Goal: Navigation & Orientation: Find specific page/section

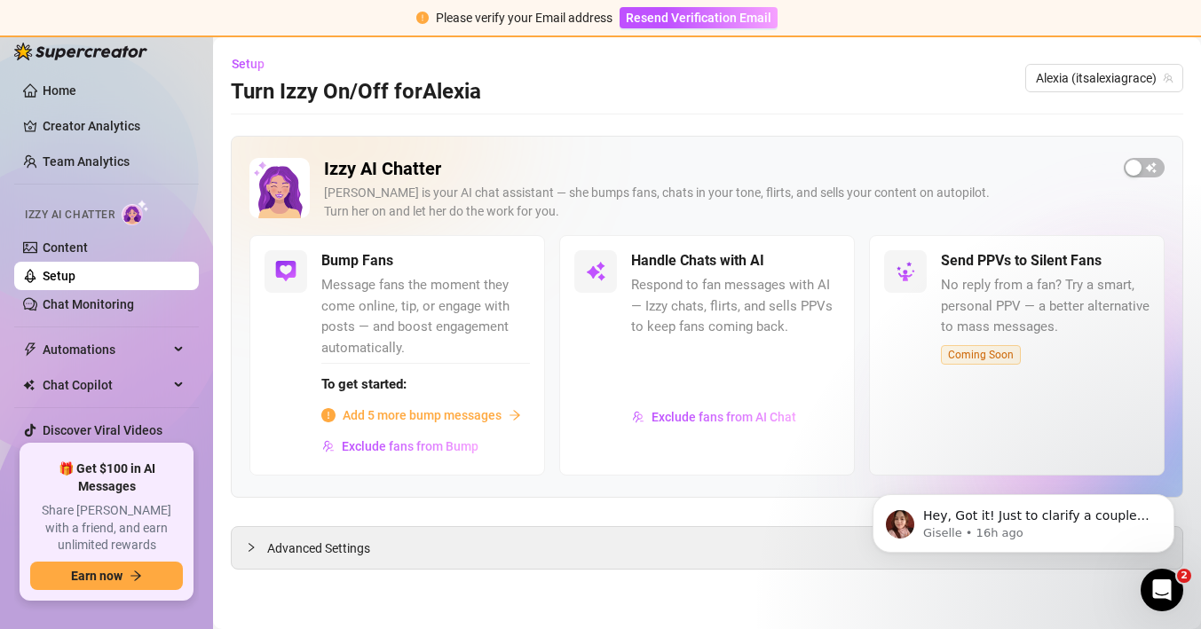
click at [91, 115] on link "Creator Analytics" at bounding box center [114, 126] width 142 height 28
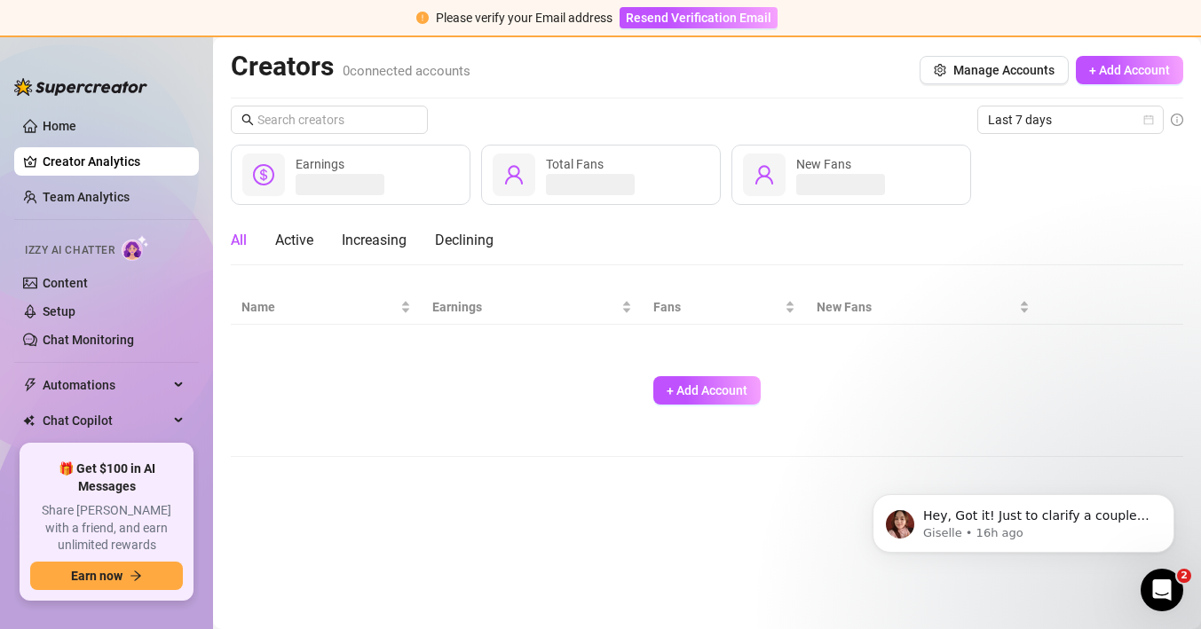
click at [91, 106] on ul "Home Creator Analytics Team Analytics Izzy AI Chatter Content Setup Chat Monito…" at bounding box center [106, 271] width 185 height 333
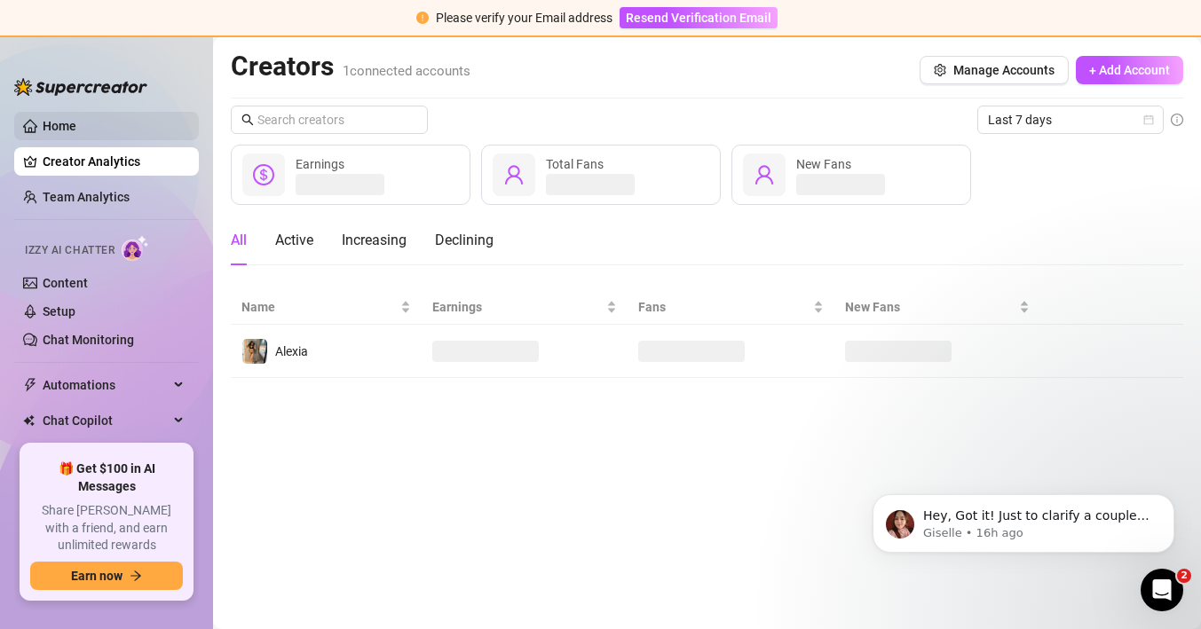
click at [74, 130] on link "Home" at bounding box center [60, 126] width 34 height 14
